Goal: Task Accomplishment & Management: Manage account settings

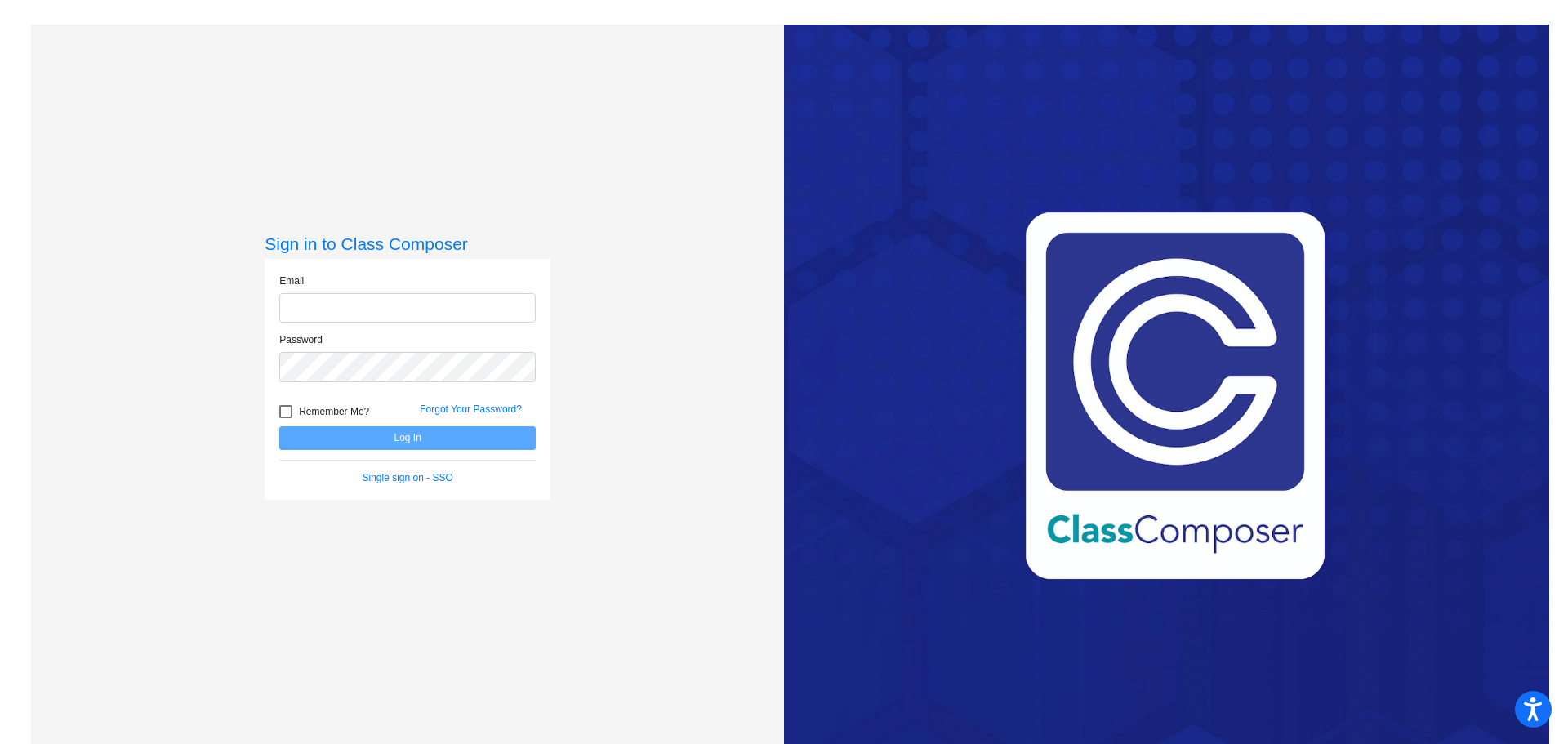
click at [399, 313] on input "email" at bounding box center [407, 308] width 256 height 30
type input "[EMAIL_ADDRESS][DOMAIN_NAME]"
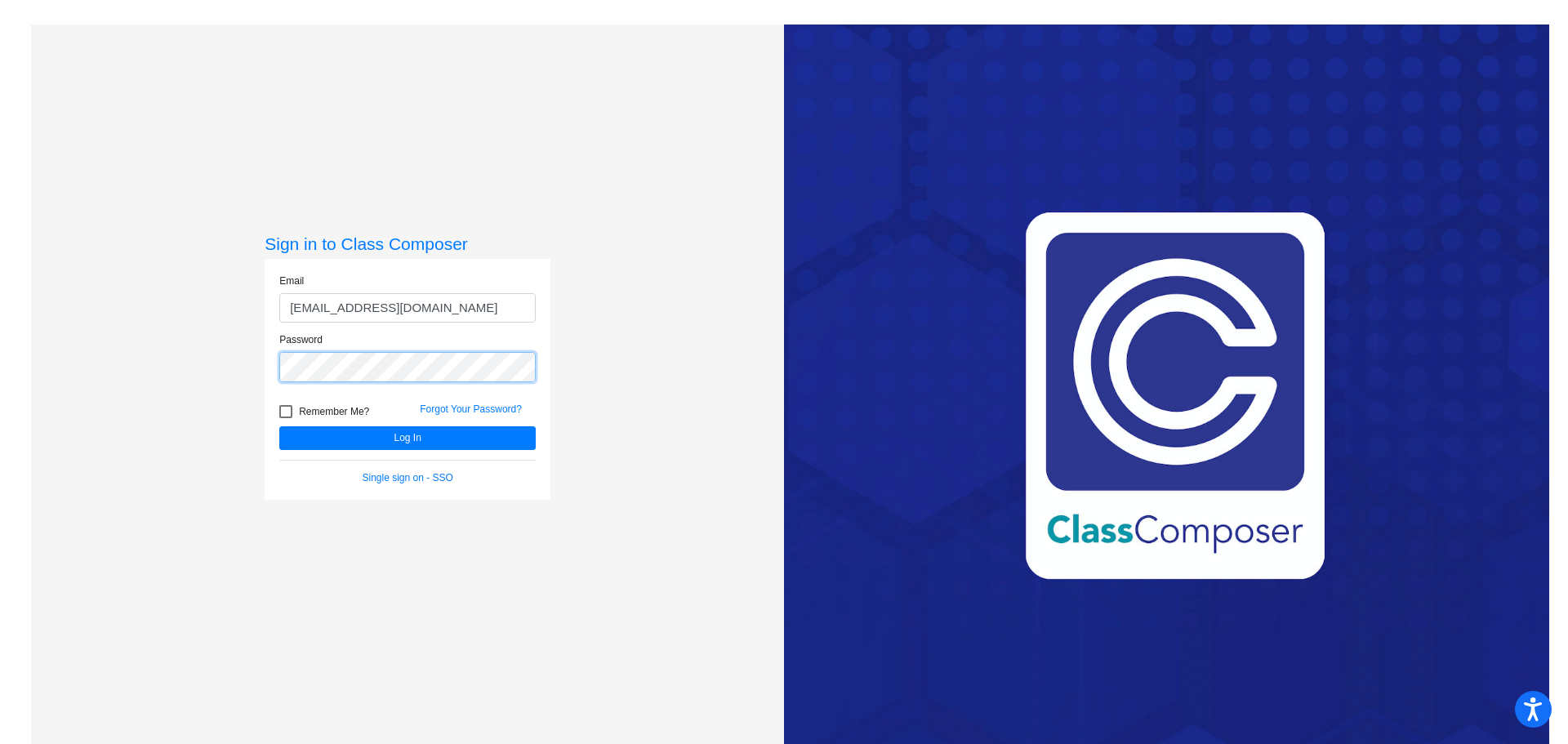
click at [279, 426] on button "Log In" at bounding box center [407, 437] width 256 height 23
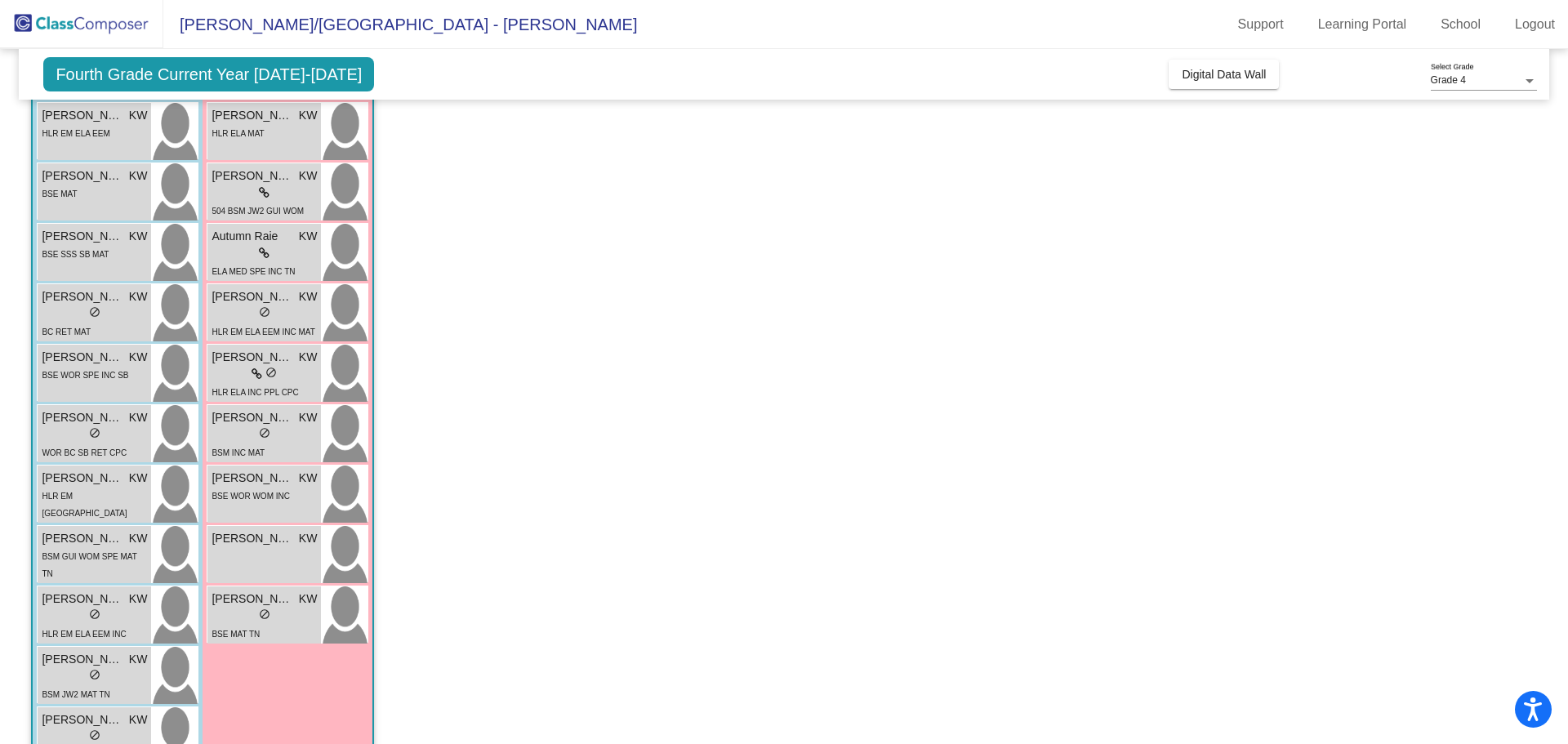
scroll to position [1062, 0]
click at [47, 186] on div "BSE MAT" at bounding box center [60, 193] width 36 height 17
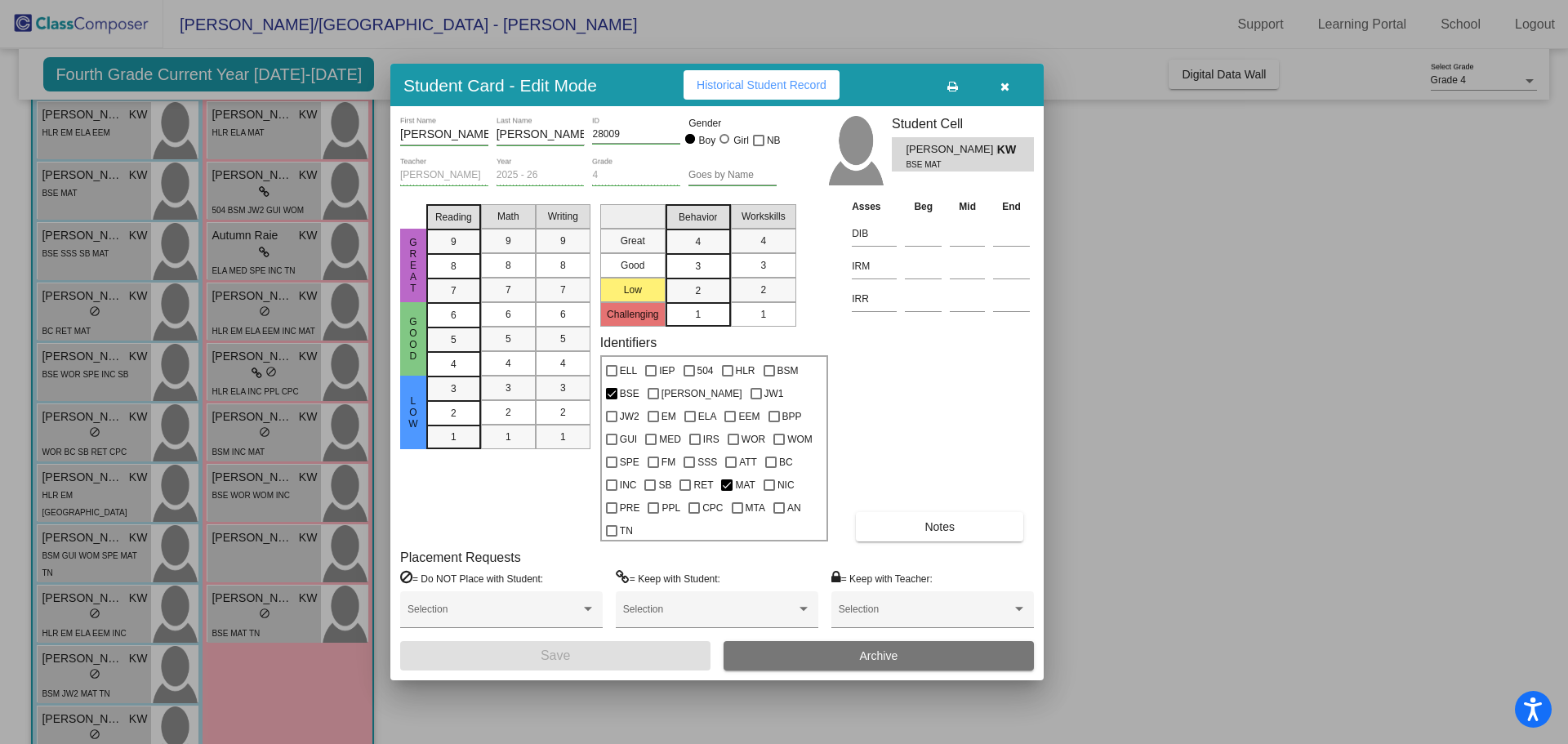
click at [930, 521] on span "Notes" at bounding box center [939, 527] width 30 height 13
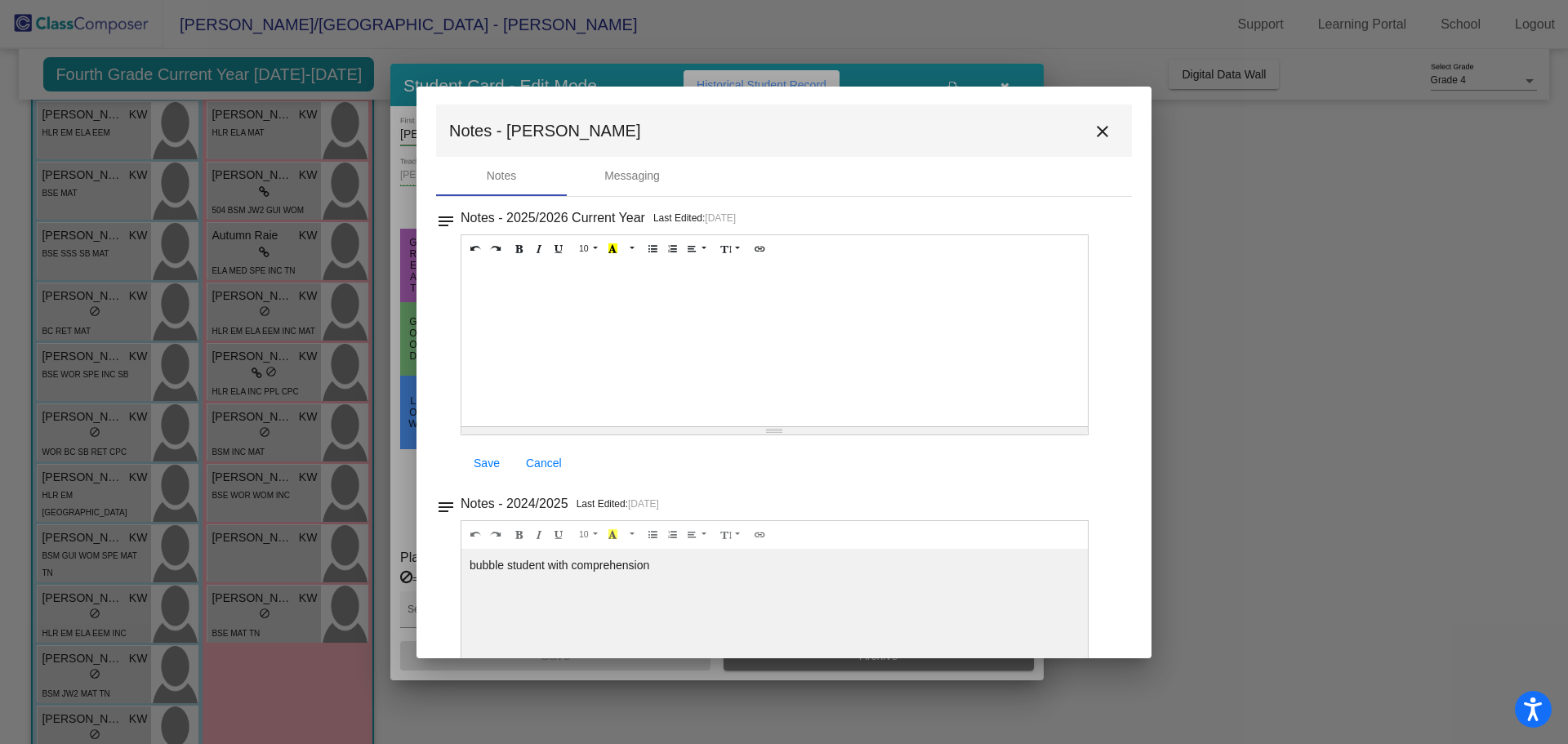
scroll to position [0, 0]
click at [1094, 133] on mat-icon "close" at bounding box center [1102, 133] width 20 height 20
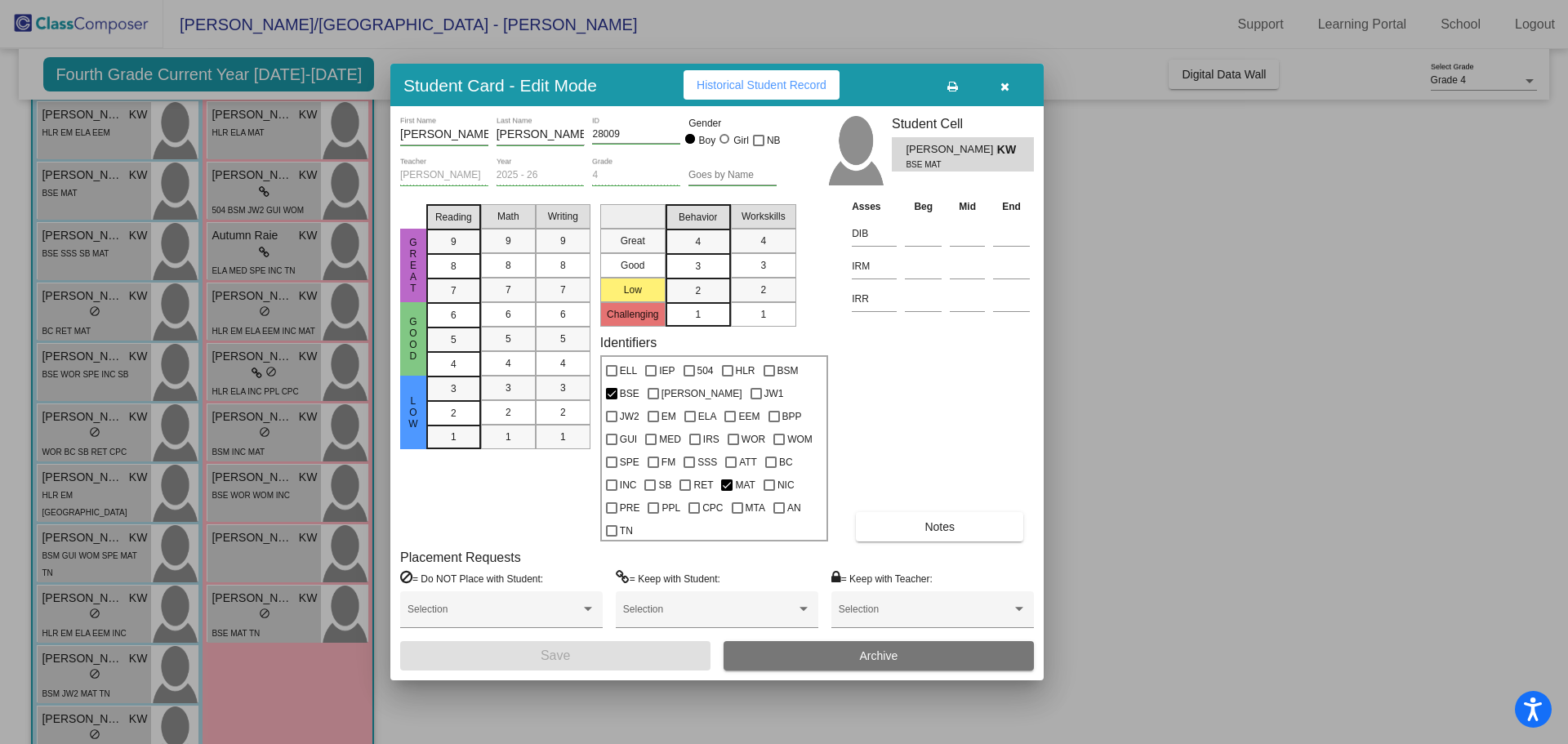
click at [106, 231] on div at bounding box center [784, 372] width 1568 height 744
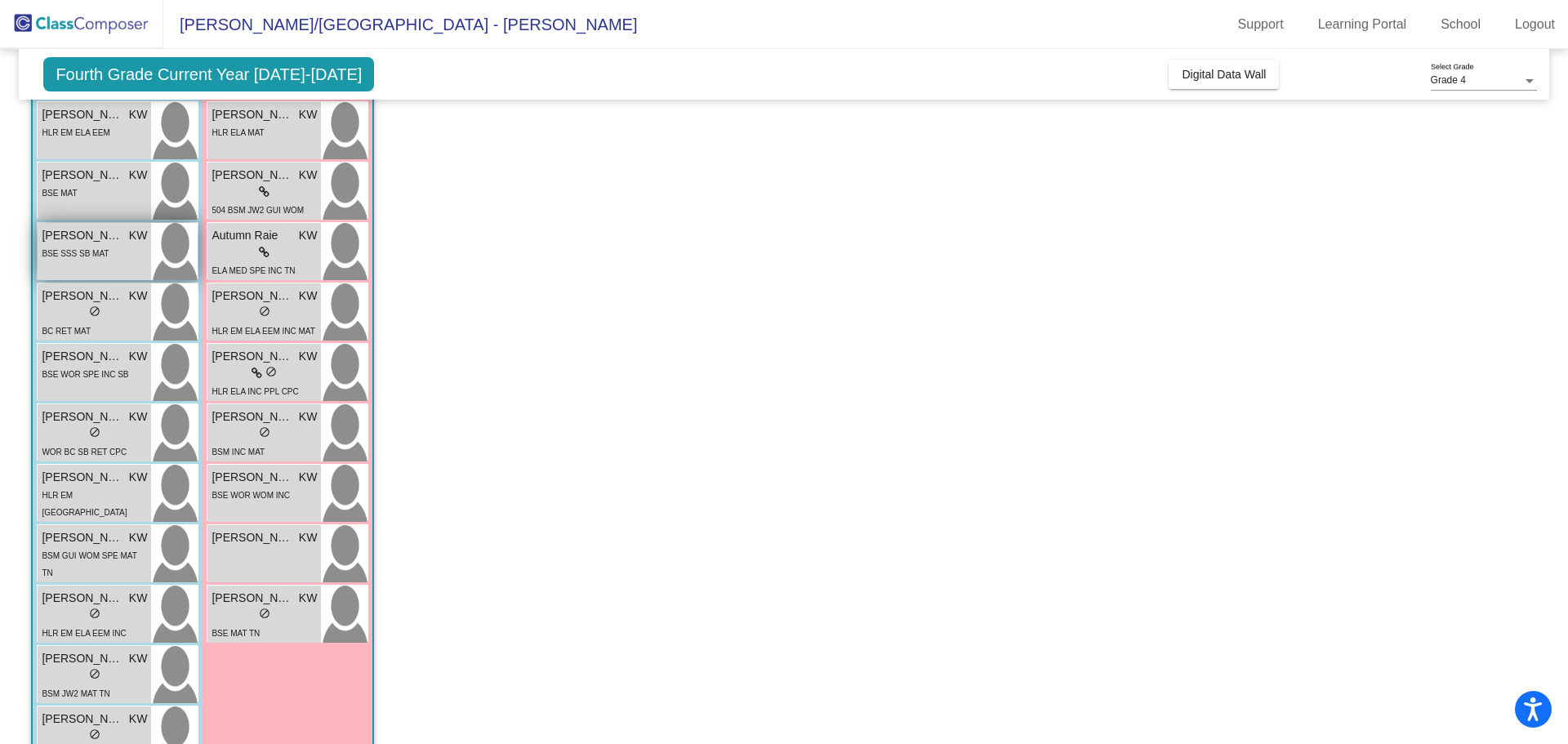
click at [71, 246] on div "BSE SSS SB MAT" at bounding box center [76, 252] width 67 height 17
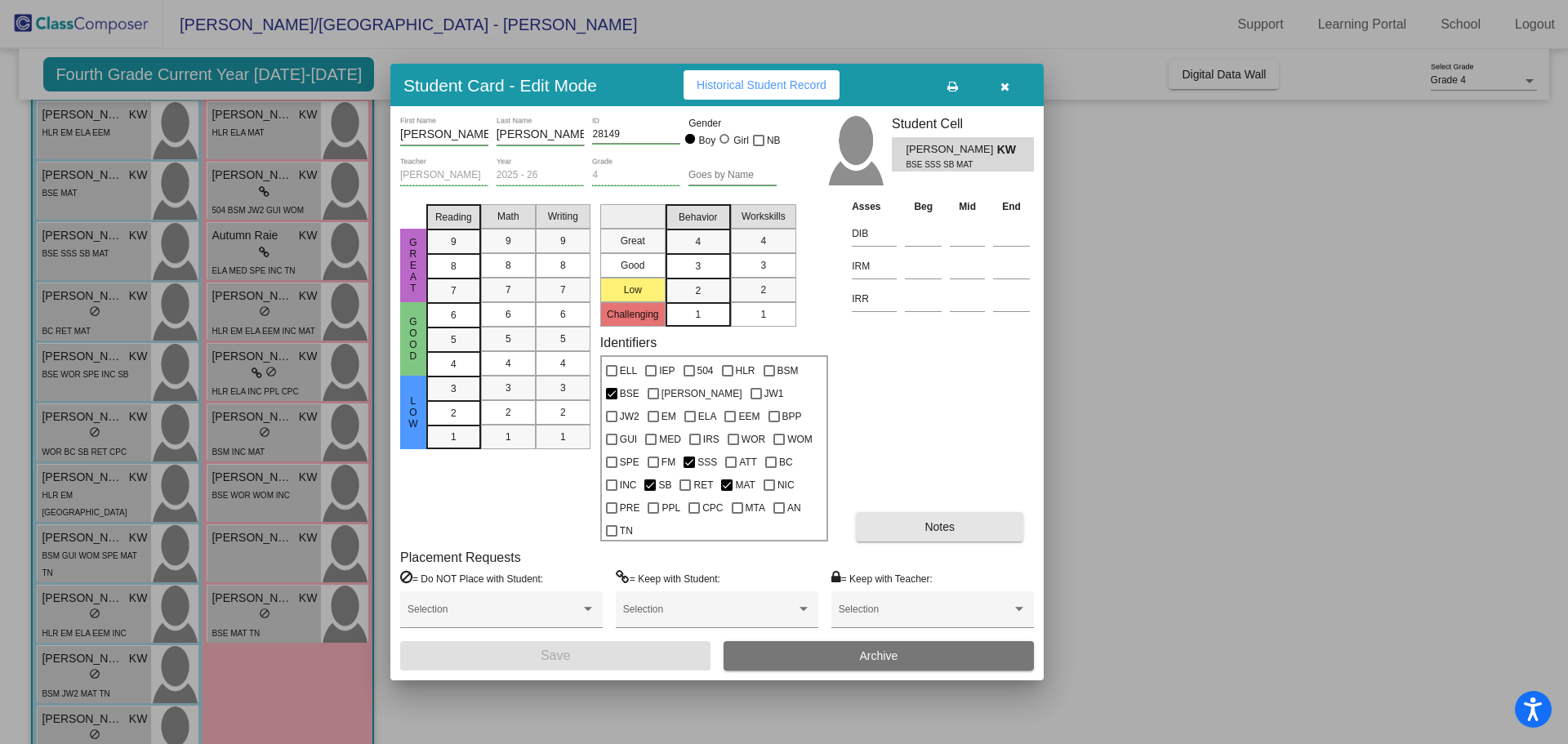
click at [914, 513] on button "Notes" at bounding box center [939, 526] width 167 height 29
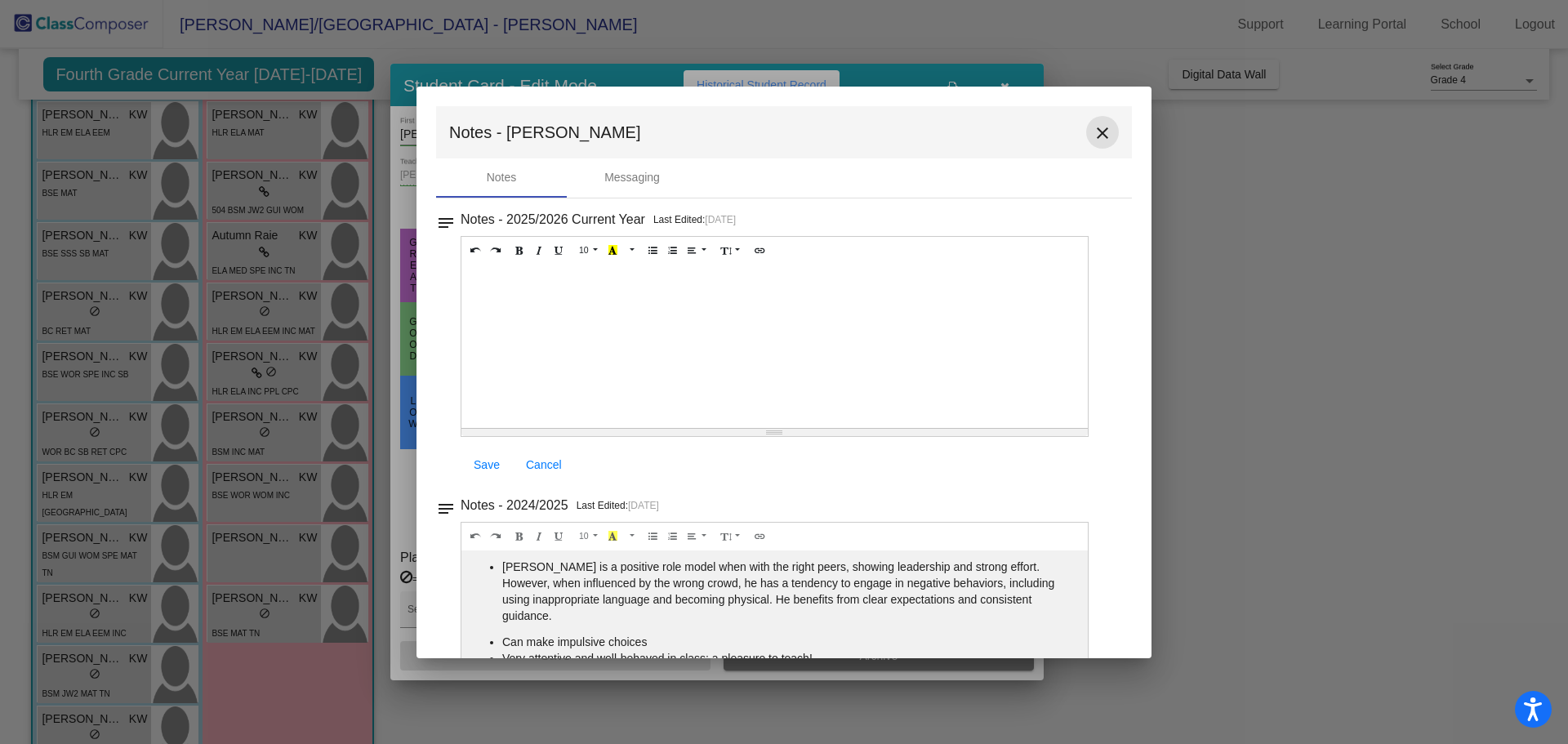
click at [1092, 135] on mat-icon "close" at bounding box center [1102, 133] width 20 height 20
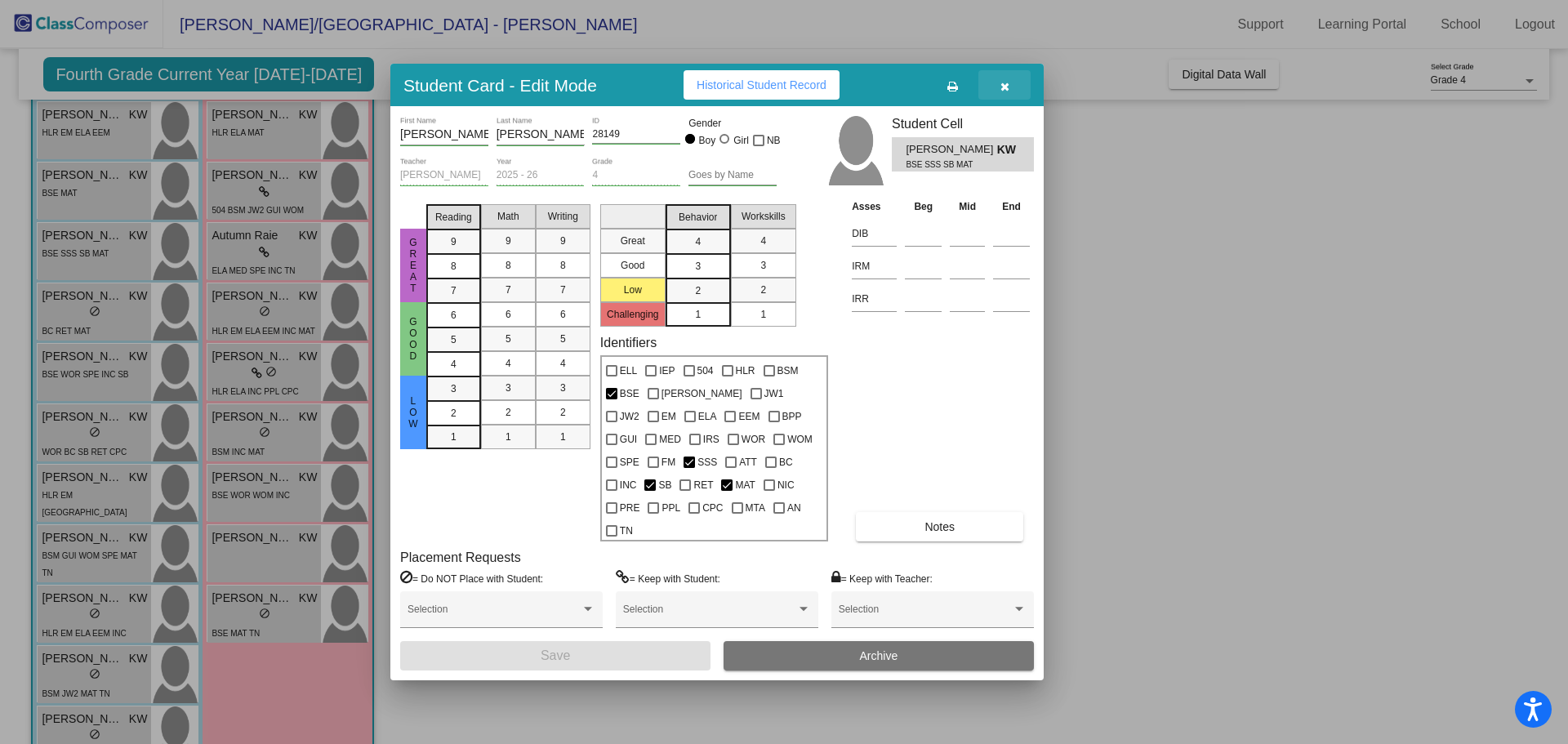
click at [1006, 93] on icon "button" at bounding box center [1005, 87] width 9 height 11
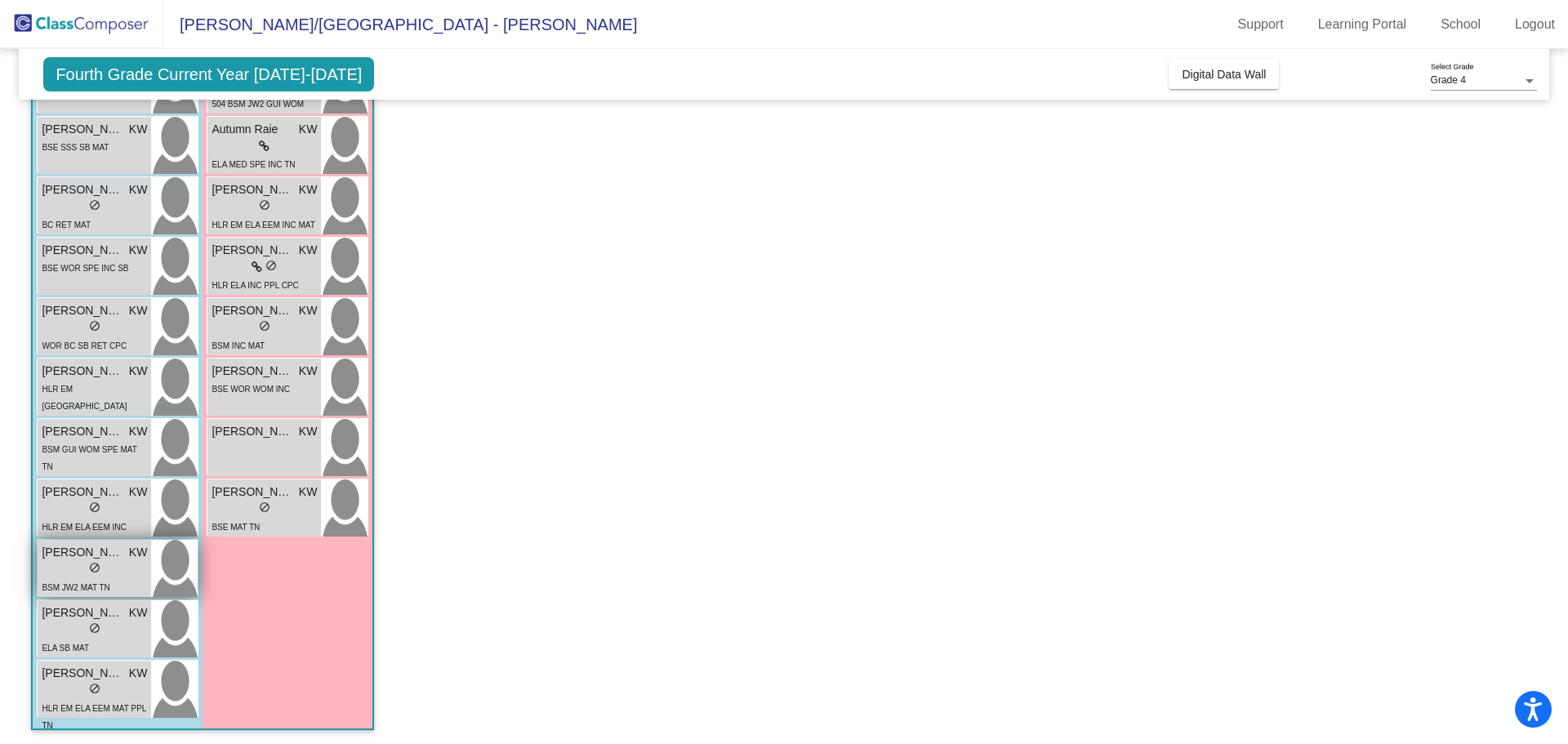
scroll to position [1170, 0]
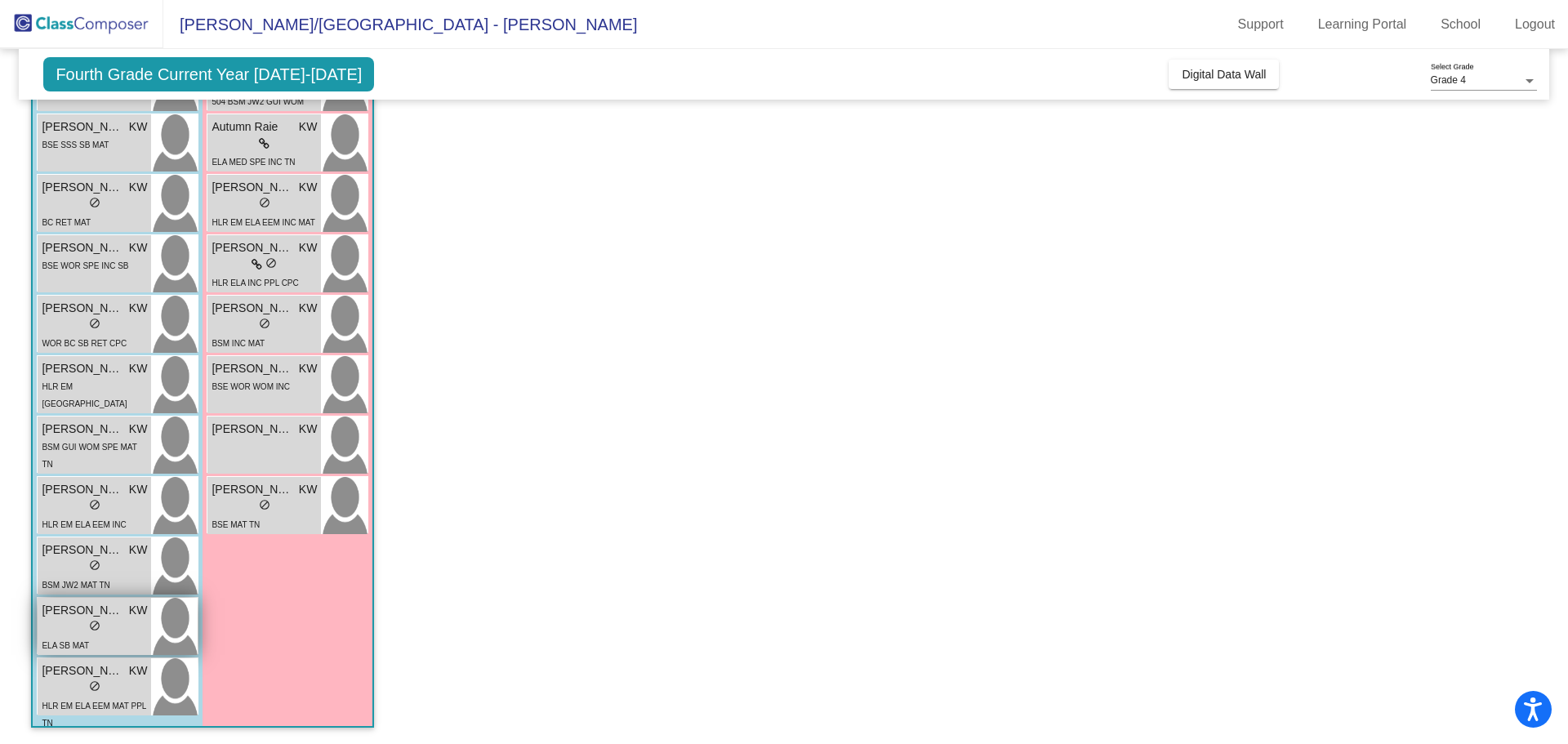
click at [87, 622] on div "lock do_not_disturb_alt" at bounding box center [94, 627] width 106 height 17
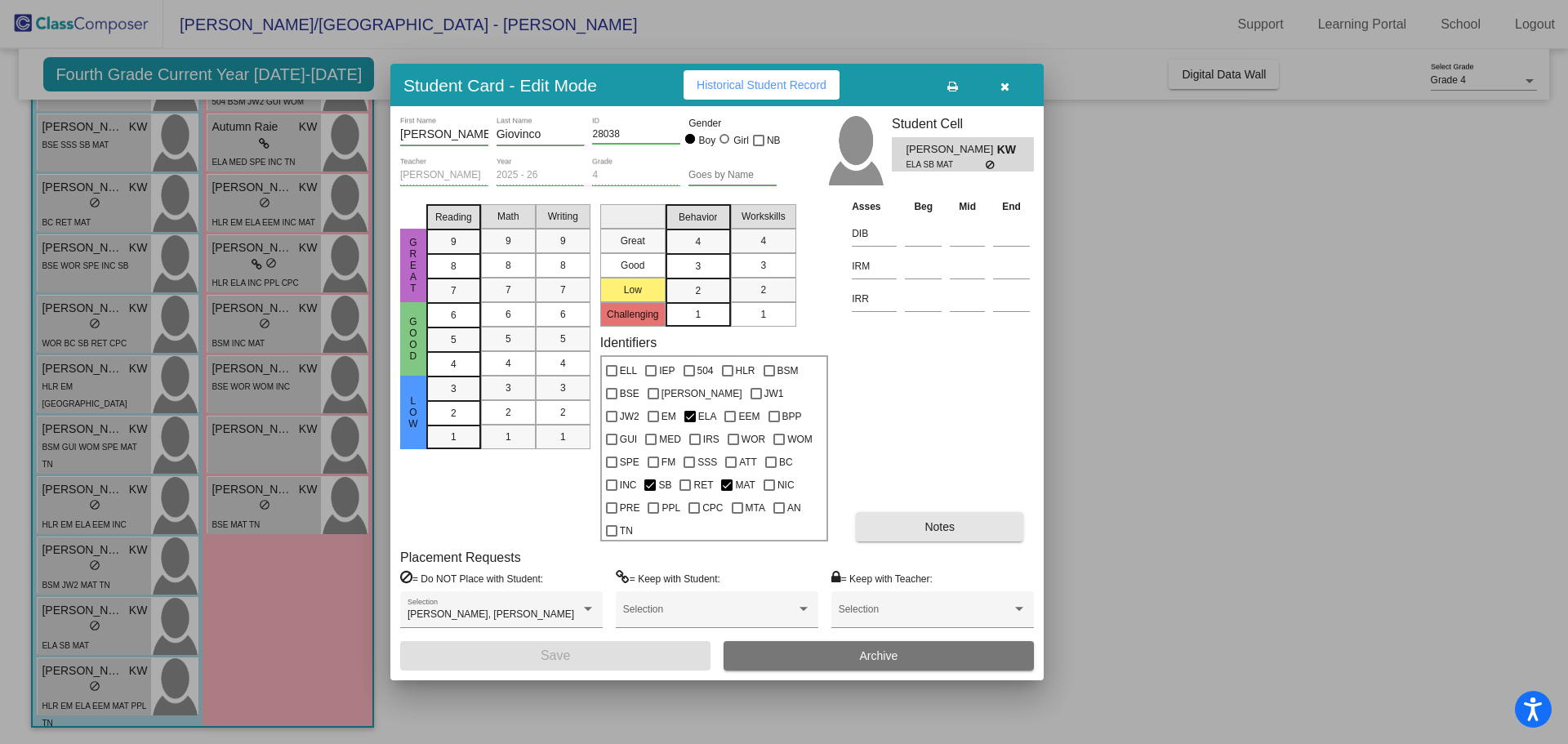
click at [914, 524] on button "Notes" at bounding box center [939, 526] width 167 height 29
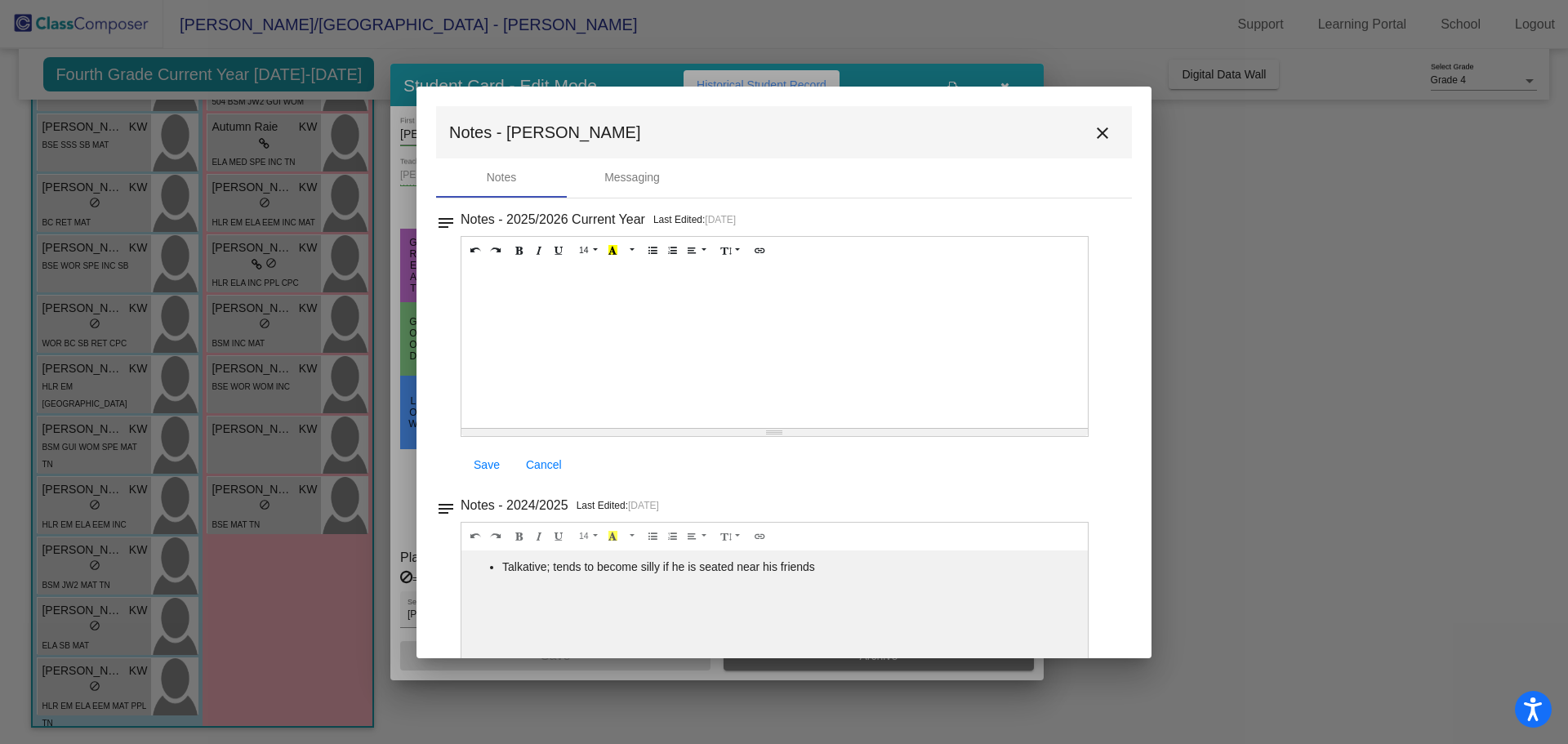
click at [1102, 133] on mat-icon "close" at bounding box center [1102, 133] width 20 height 20
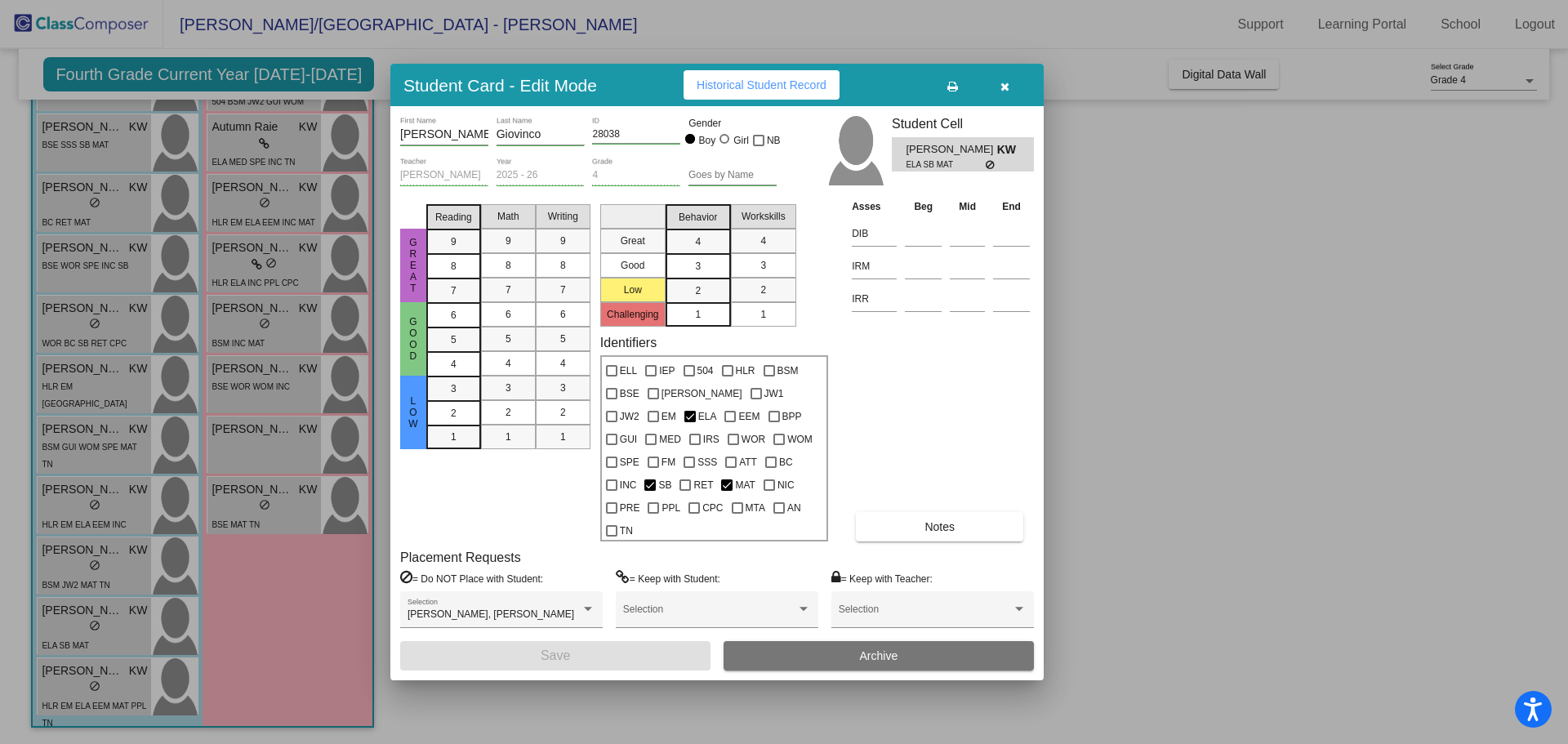
click at [81, 308] on div at bounding box center [784, 372] width 1568 height 744
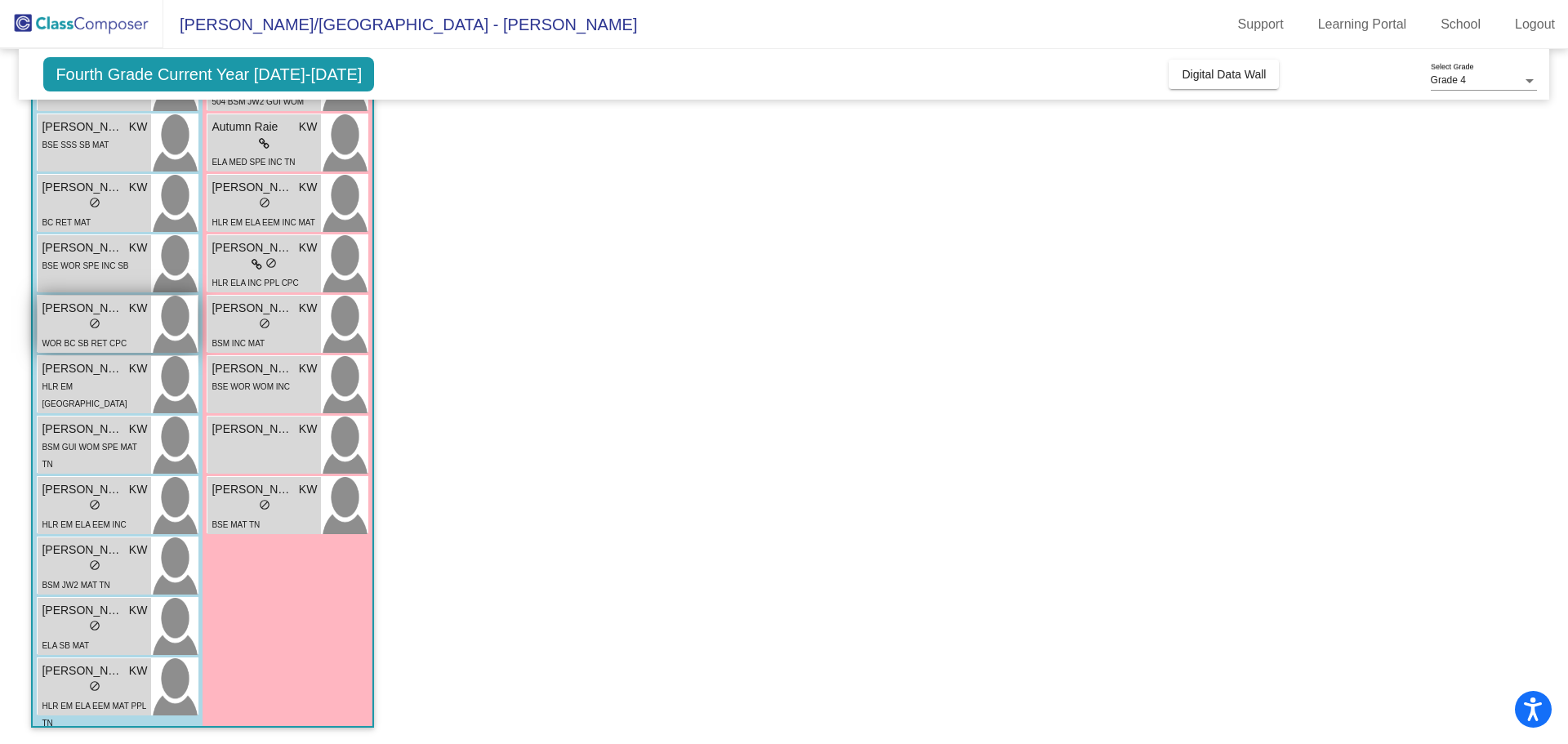
click at [88, 318] on div "lock do_not_disturb_alt" at bounding box center [94, 325] width 106 height 17
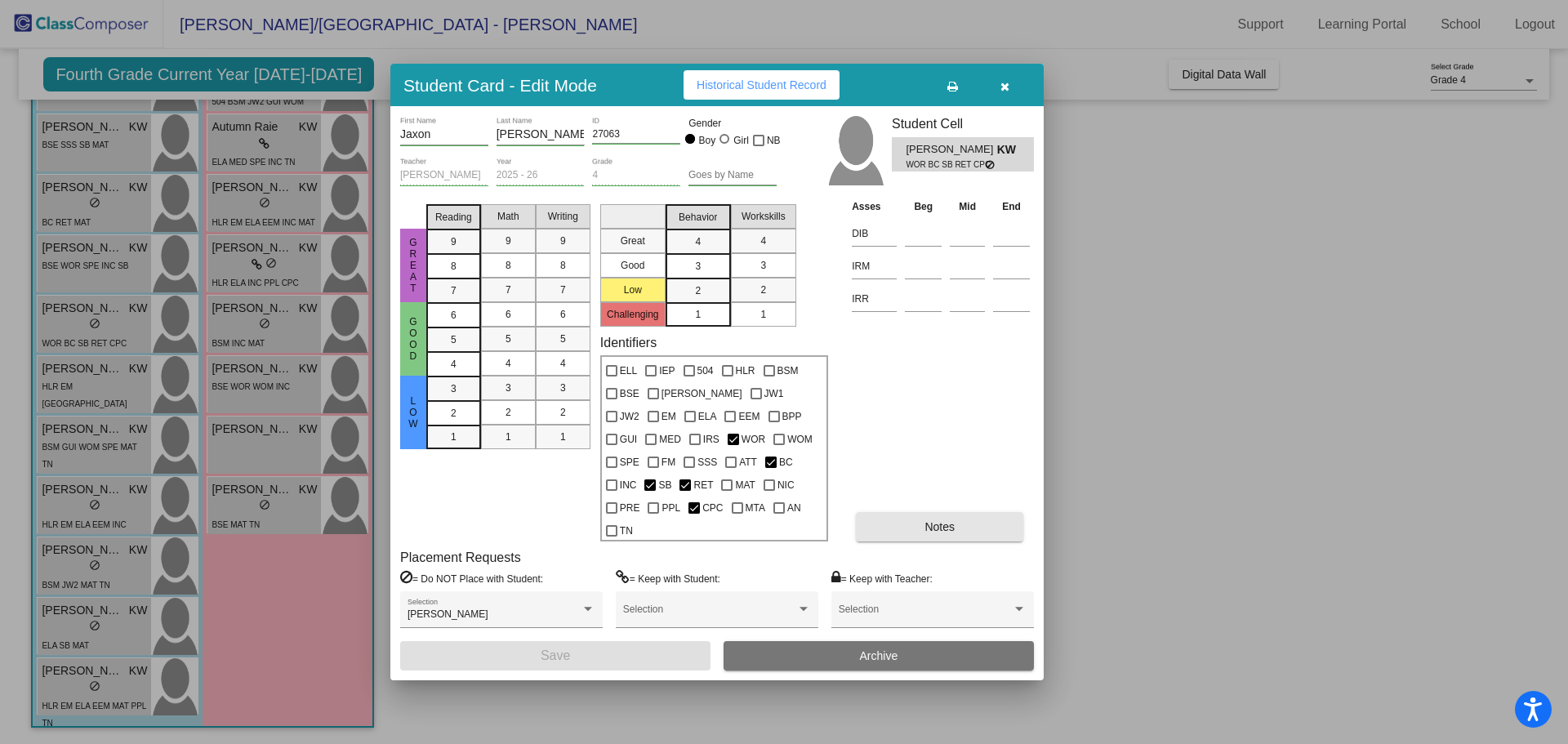
click at [952, 521] on span "Notes" at bounding box center [939, 527] width 30 height 13
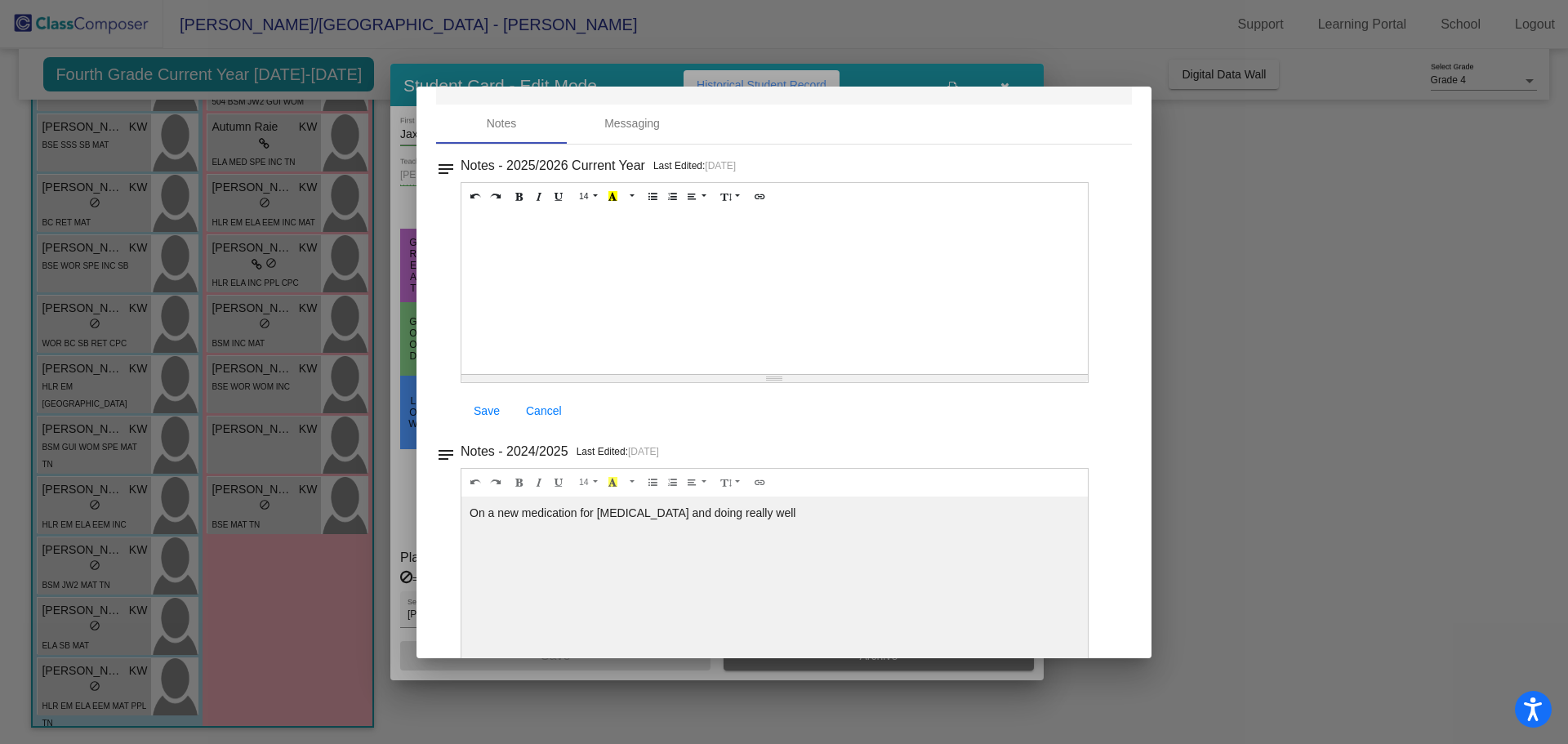
scroll to position [0, 0]
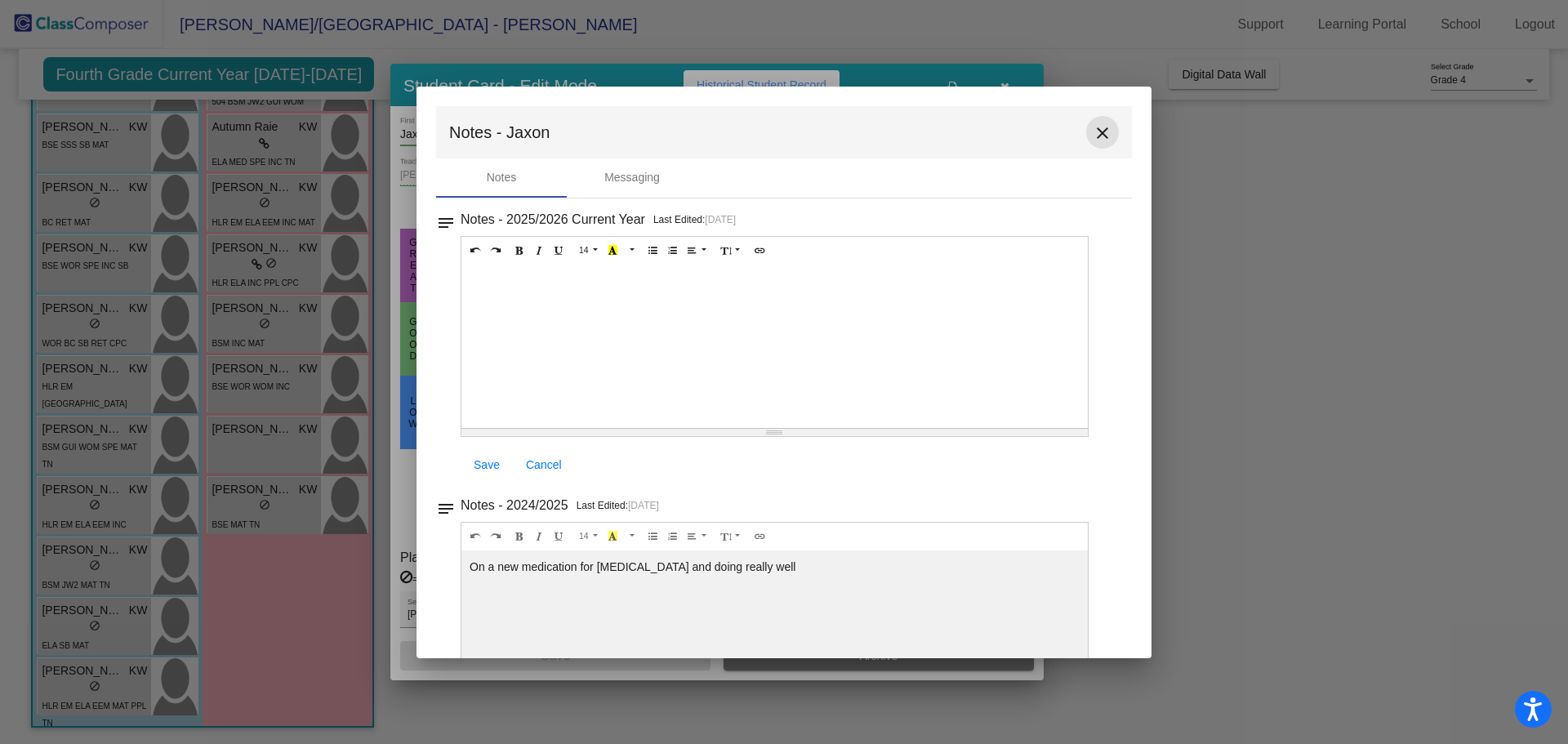
click at [1092, 139] on mat-icon "close" at bounding box center [1102, 133] width 20 height 20
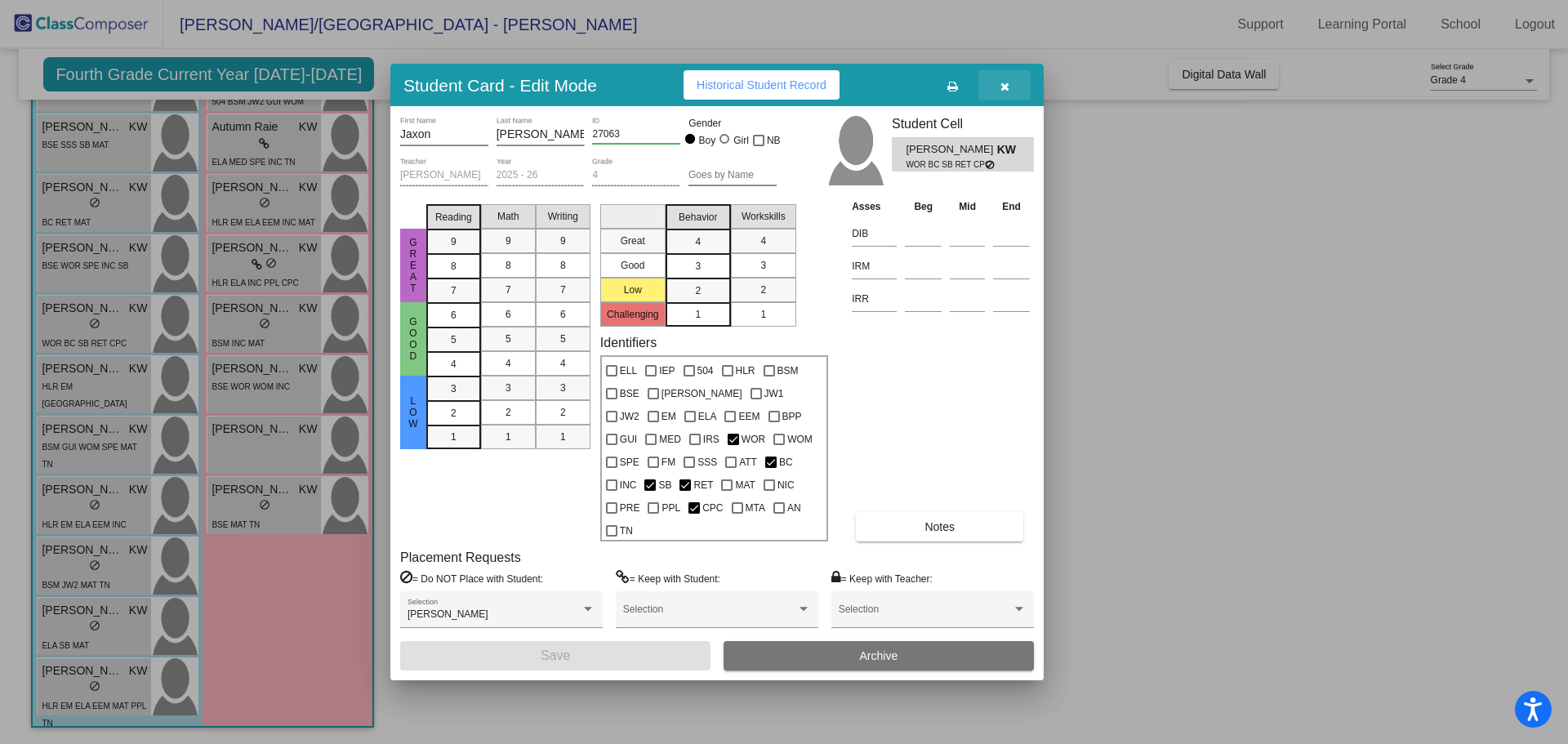
click at [1008, 93] on icon "button" at bounding box center [1005, 87] width 9 height 11
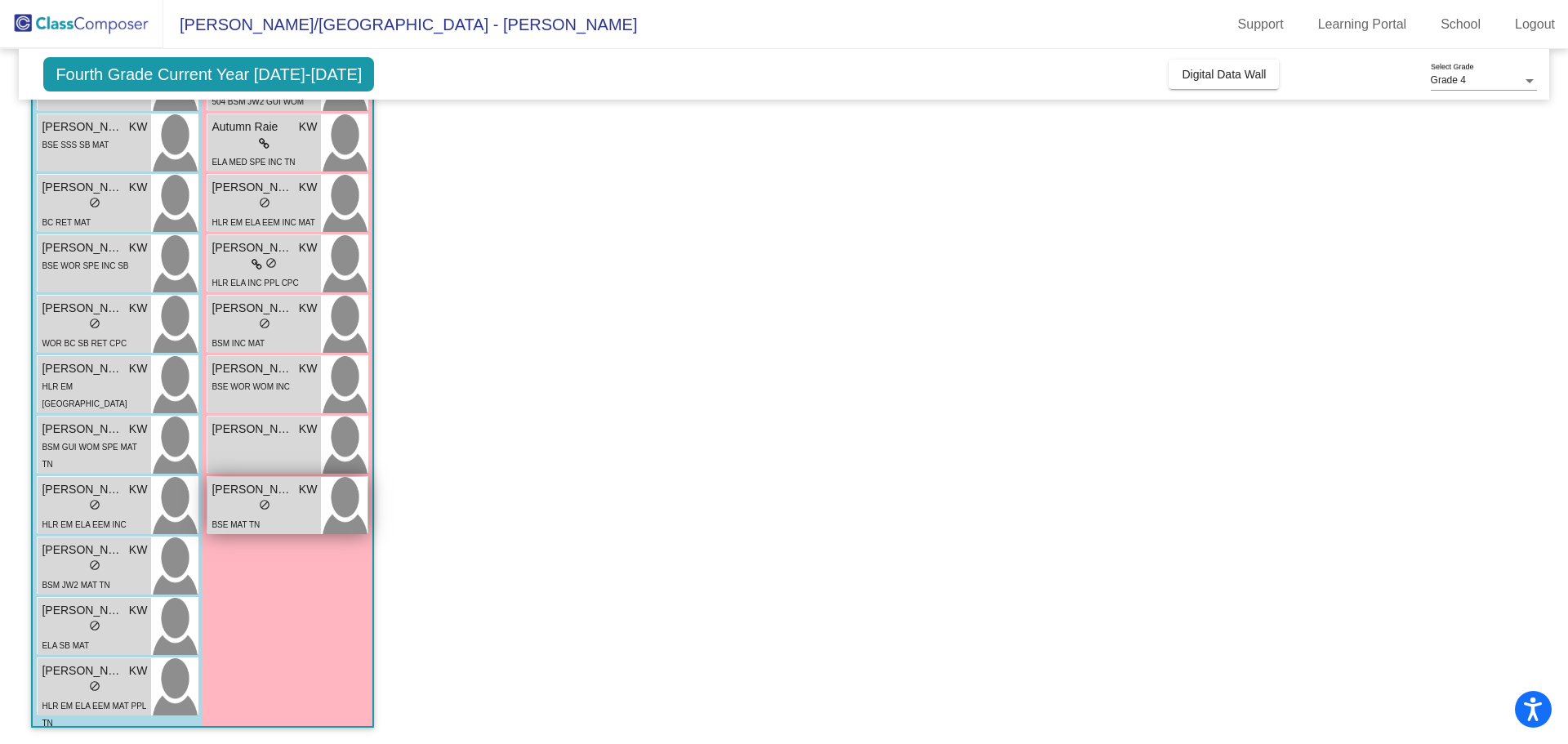
click at [247, 490] on span "[PERSON_NAME]" at bounding box center [251, 490] width 81 height 17
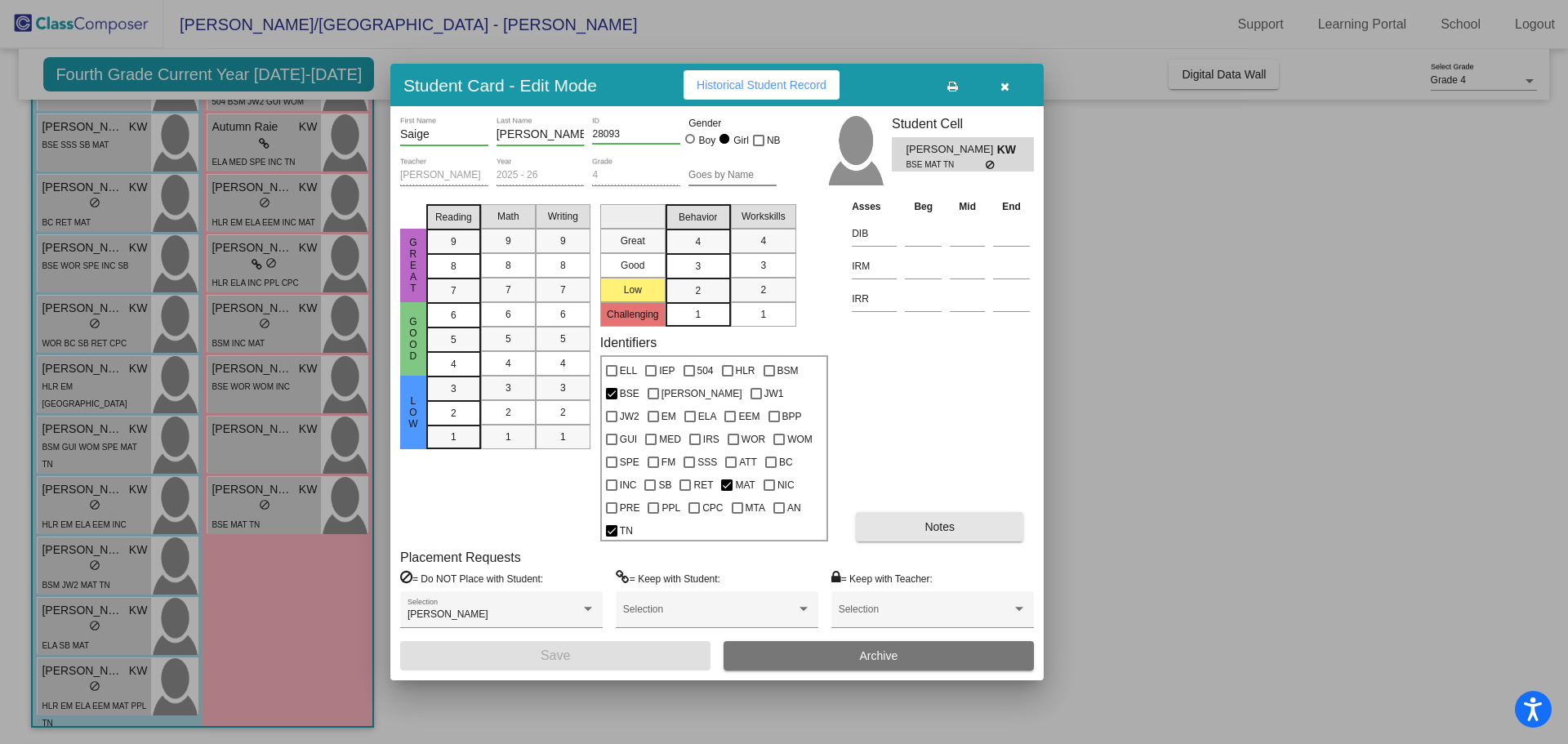
click at [958, 518] on button "Notes" at bounding box center [939, 526] width 167 height 29
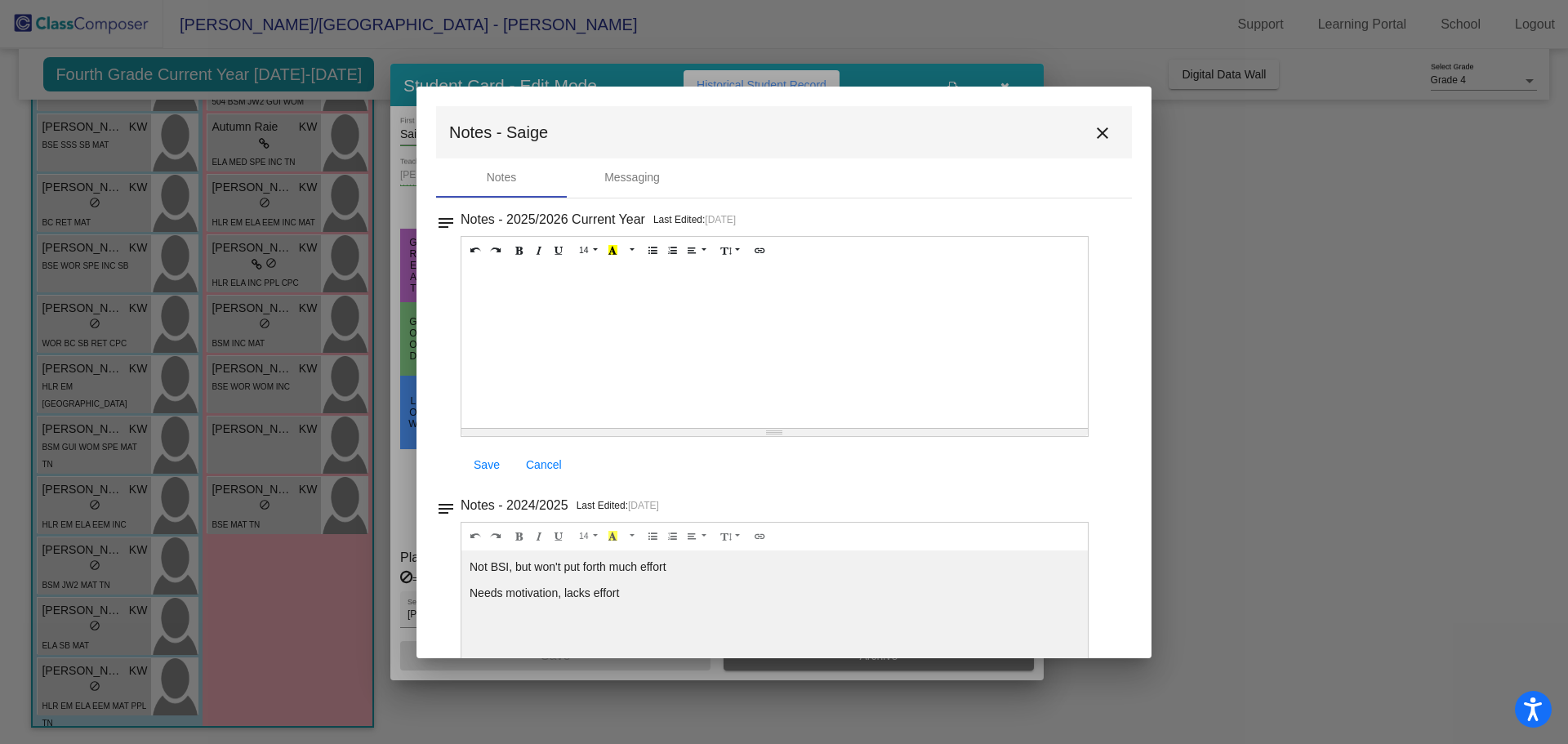
click at [1099, 137] on mat-icon "close" at bounding box center [1102, 133] width 20 height 20
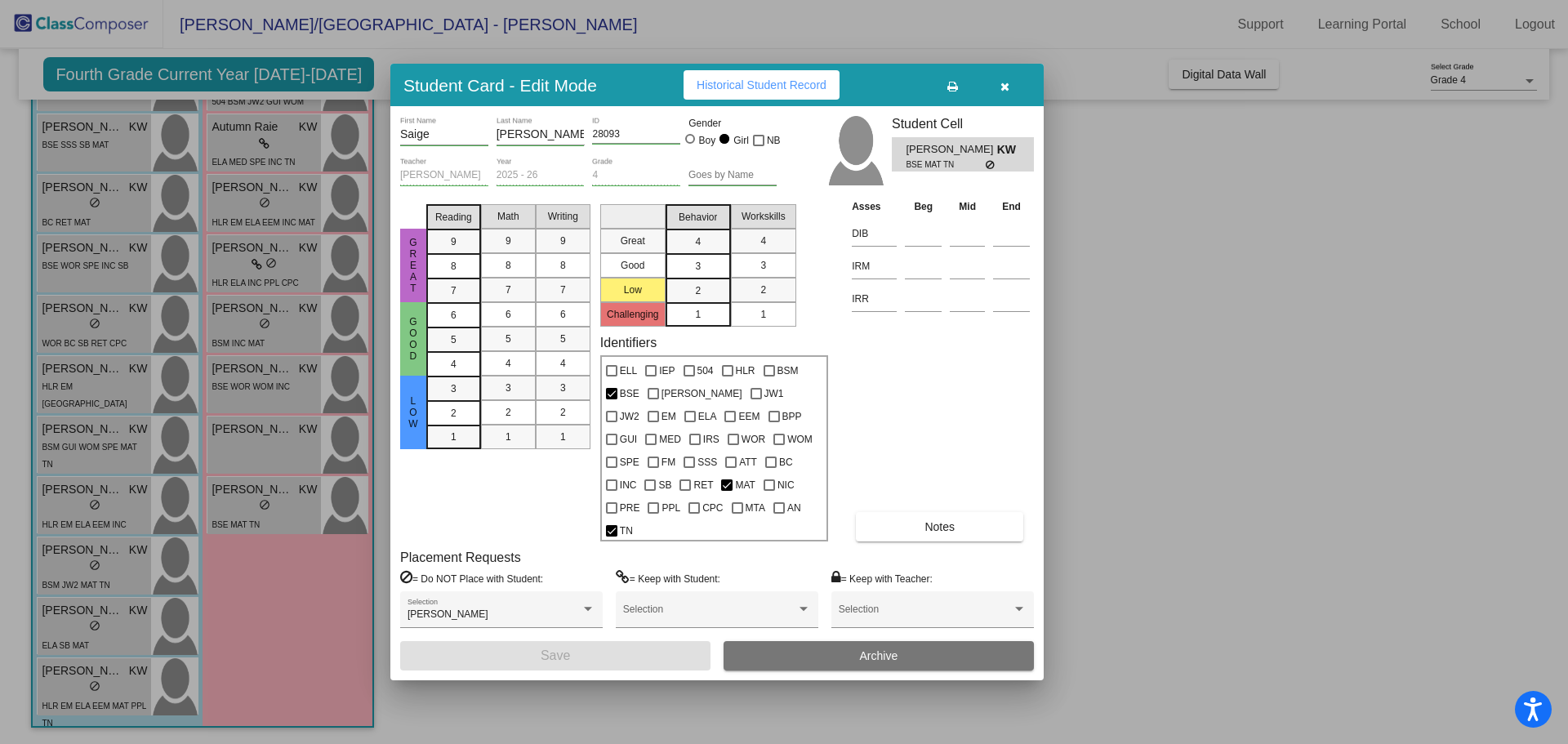
click at [288, 370] on div at bounding box center [784, 372] width 1568 height 744
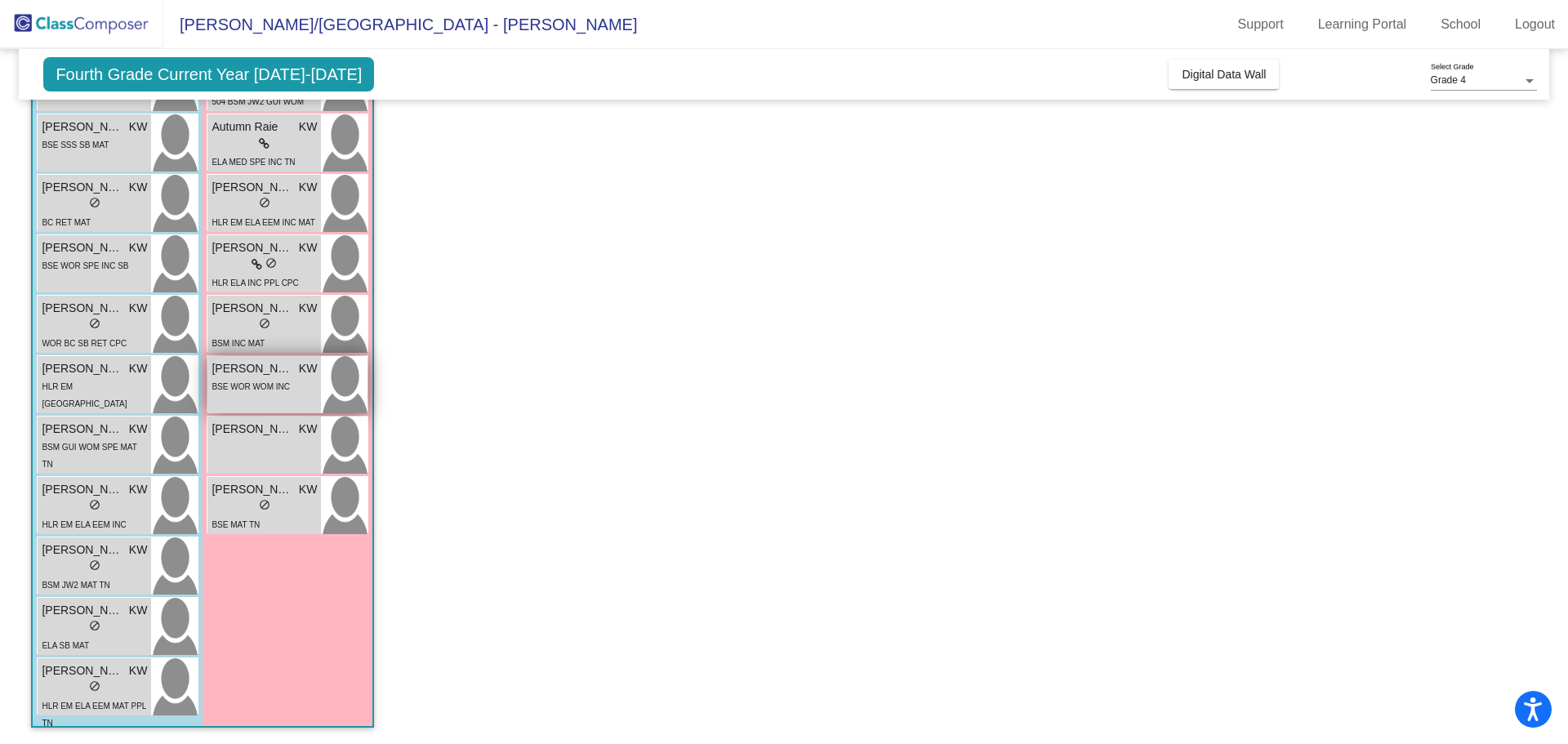
click at [298, 380] on div "BSE WOR WOM INC" at bounding box center [264, 386] width 106 height 17
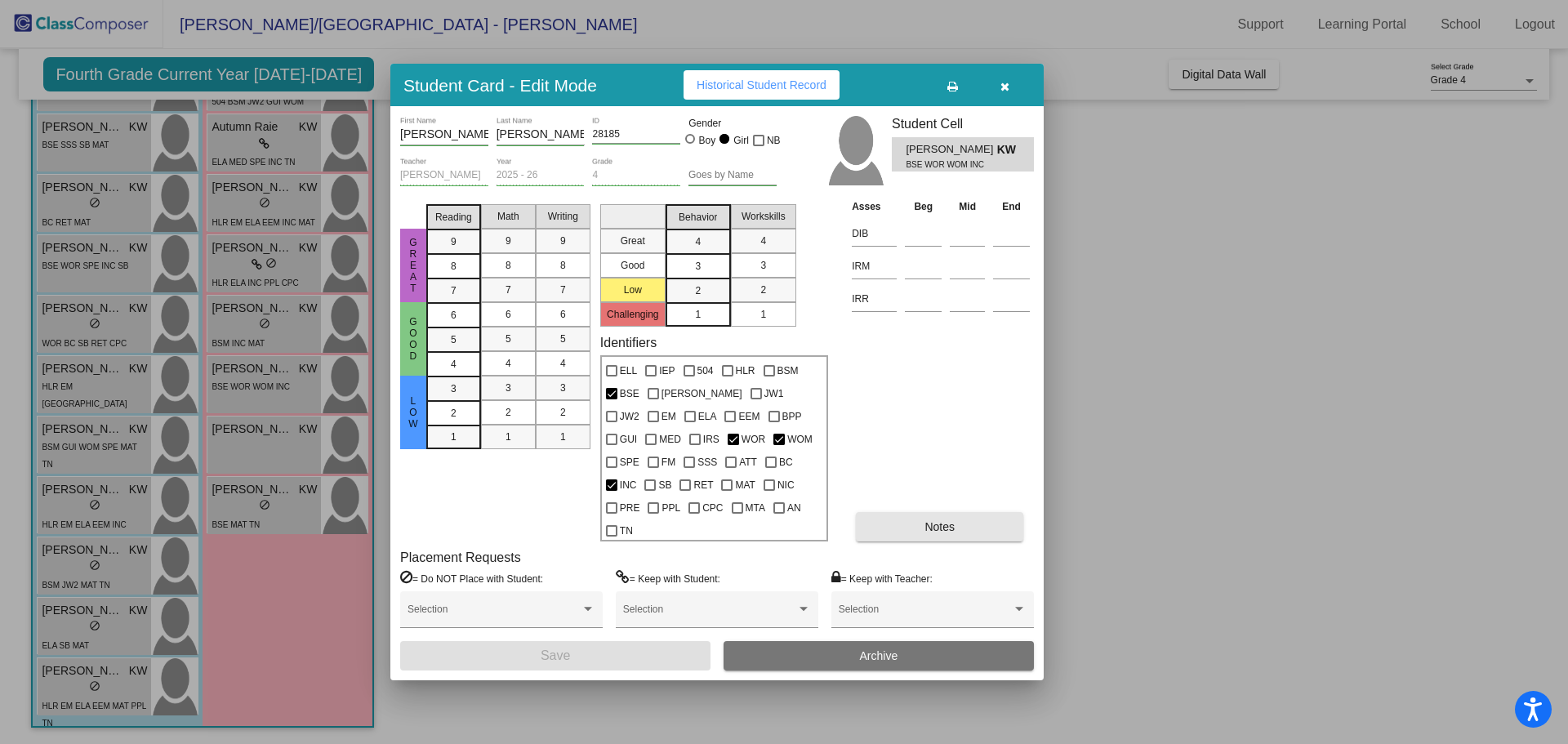
click at [955, 520] on button "Notes" at bounding box center [939, 526] width 167 height 29
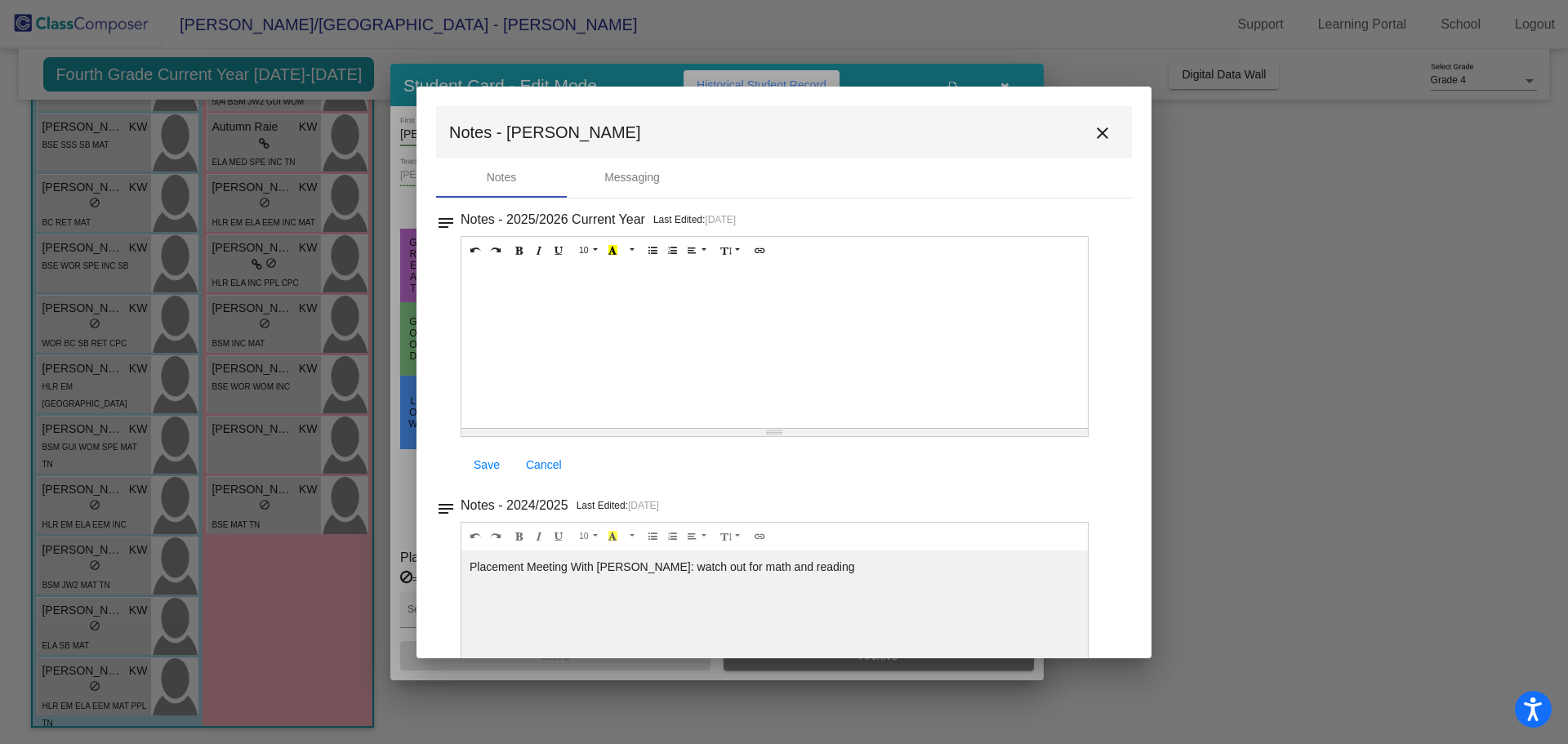
click at [1093, 134] on mat-icon "close" at bounding box center [1102, 133] width 20 height 20
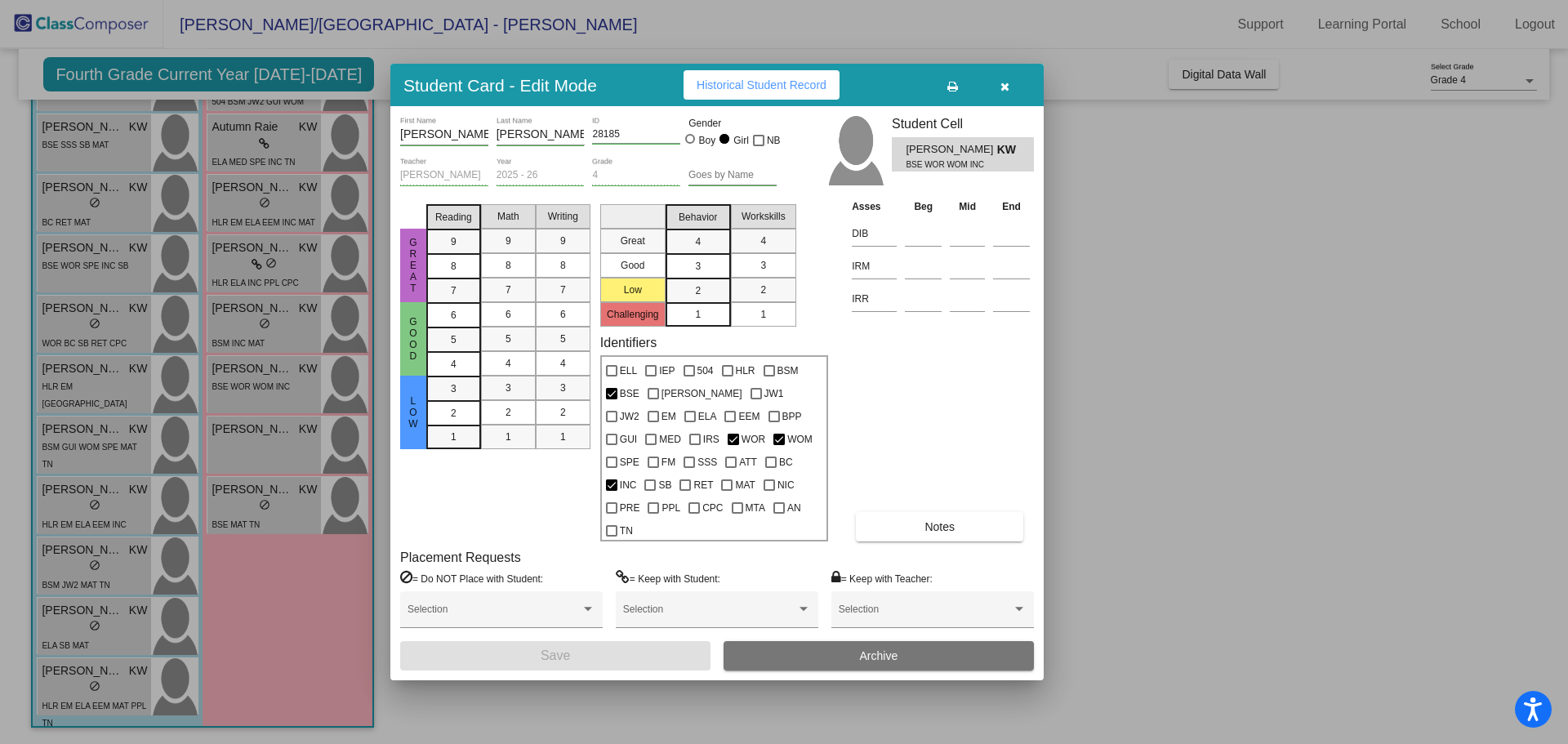
click at [1005, 93] on icon "button" at bounding box center [1005, 87] width 9 height 11
